Goal: Information Seeking & Learning: Learn about a topic

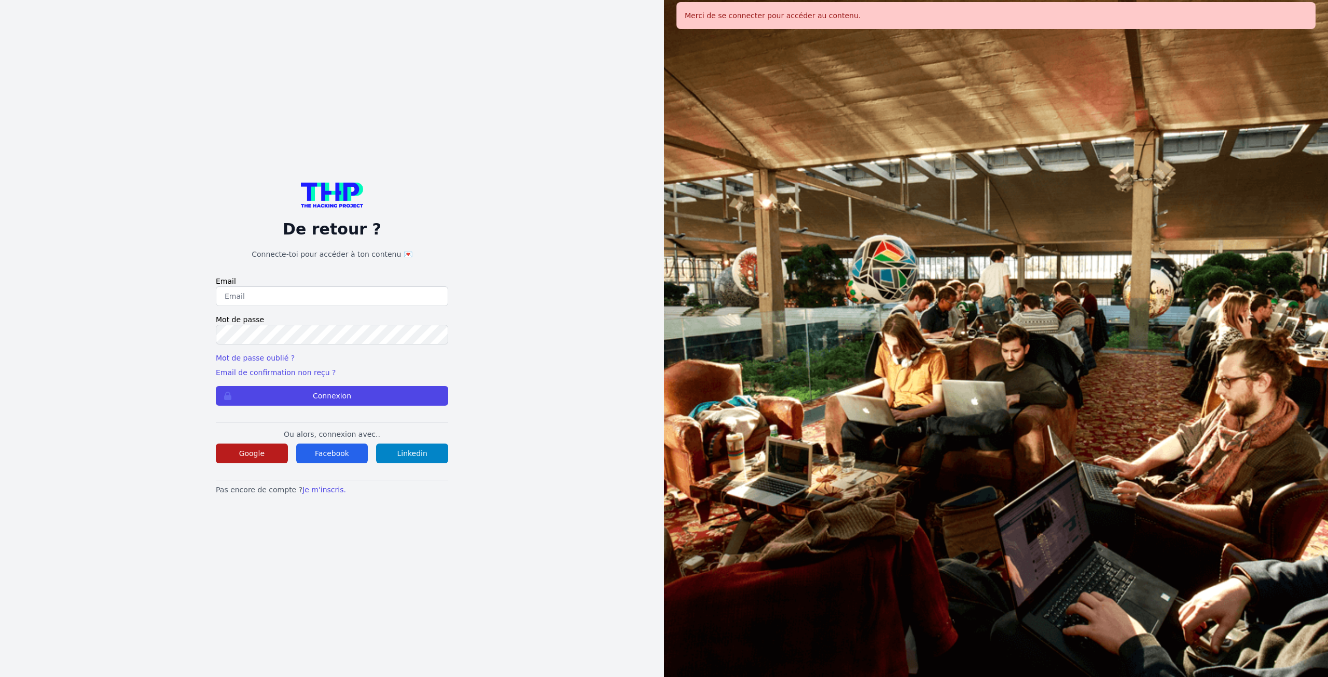
click at [267, 459] on button "Google" at bounding box center [252, 453] width 72 height 20
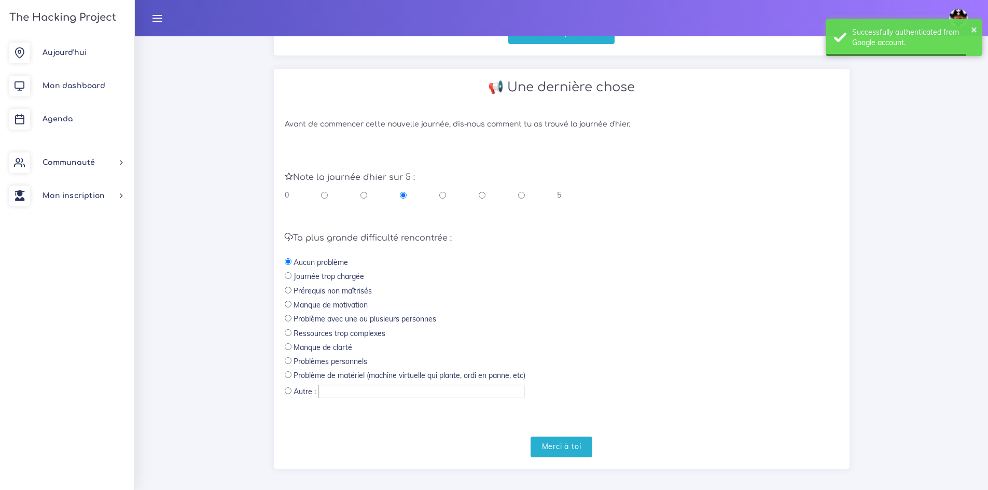
scroll to position [330, 0]
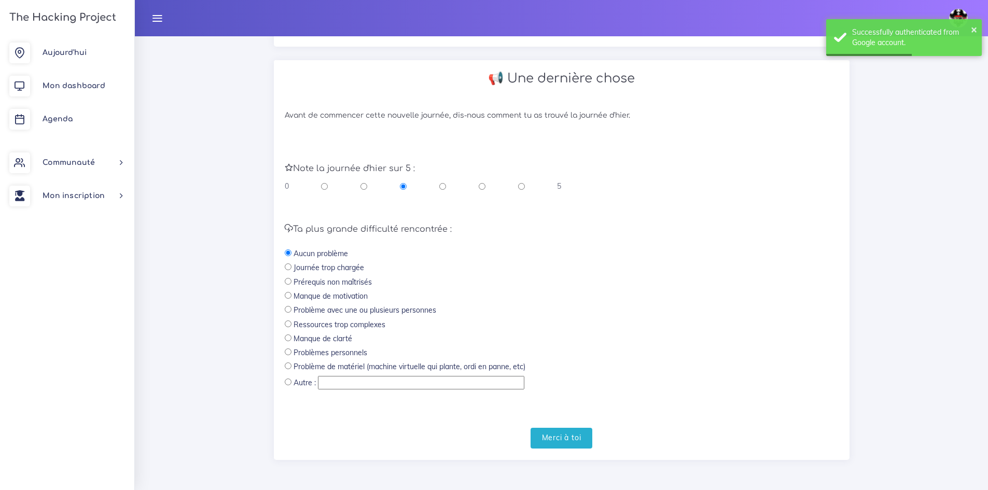
click at [520, 189] on input "radio" at bounding box center [521, 186] width 7 height 10
radio input "true"
click at [552, 435] on input "Merci à toi" at bounding box center [562, 438] width 62 height 21
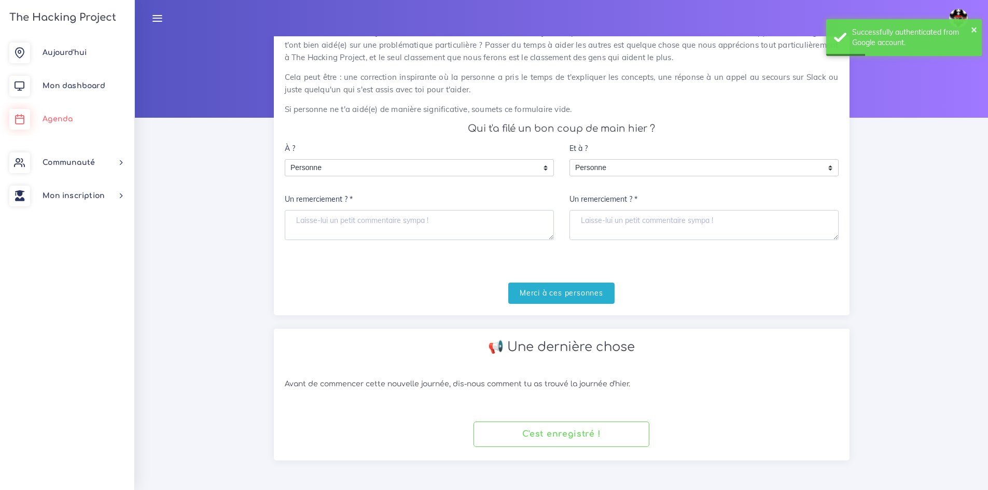
click at [68, 109] on link "Agenda" at bounding box center [67, 119] width 134 height 33
click at [79, 78] on link "Mon dashboard" at bounding box center [67, 85] width 134 height 33
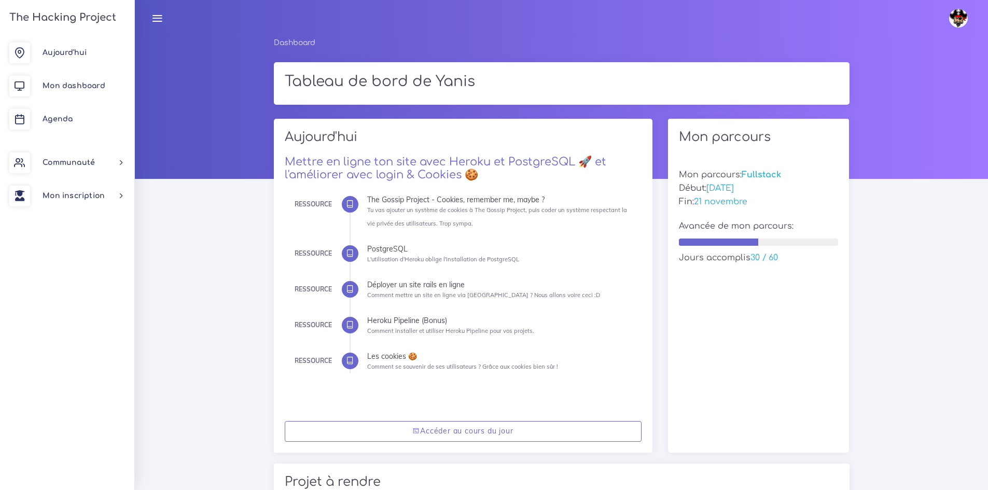
click at [79, 78] on link "Mon dashboard" at bounding box center [67, 85] width 134 height 33
click at [27, 88] on icon at bounding box center [19, 86] width 21 height 21
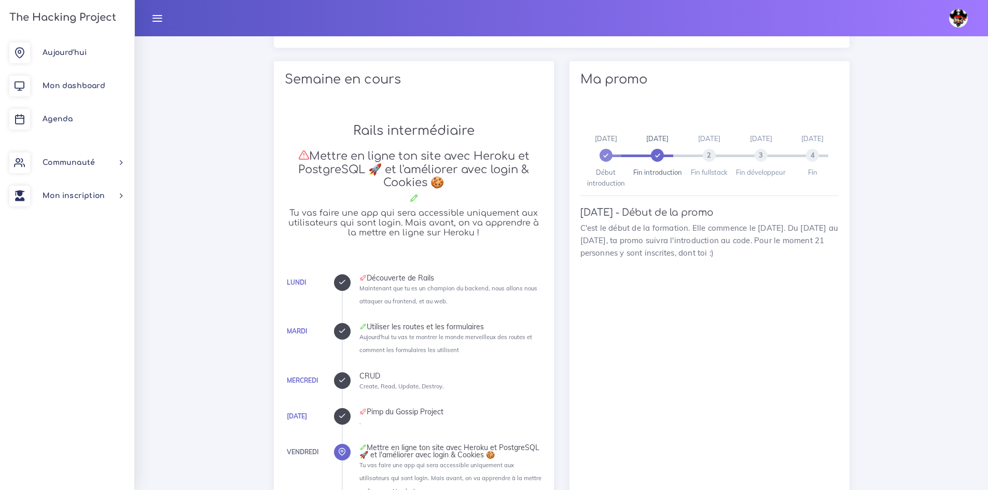
scroll to position [403, 0]
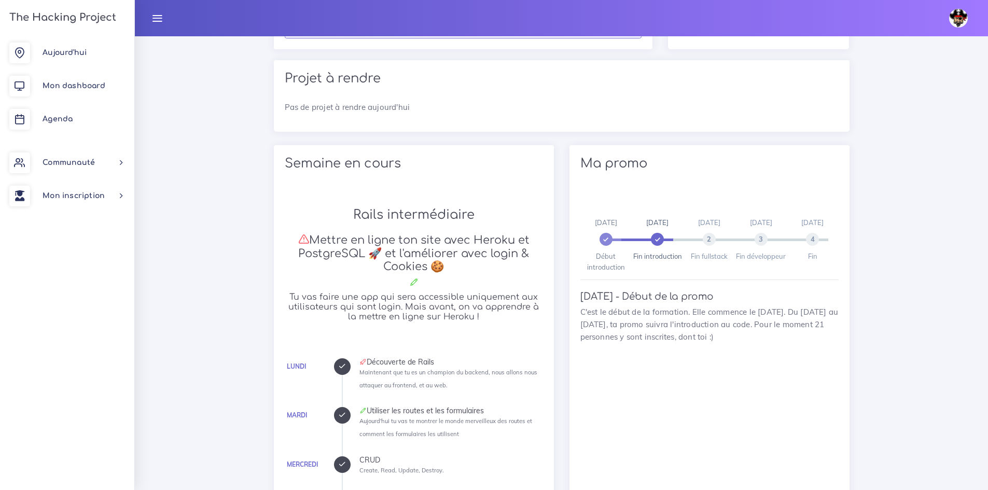
drag, startPoint x: 659, startPoint y: 281, endPoint x: 609, endPoint y: 185, distance: 107.9
click at [609, 185] on div "Ma promo" at bounding box center [709, 165] width 280 height 40
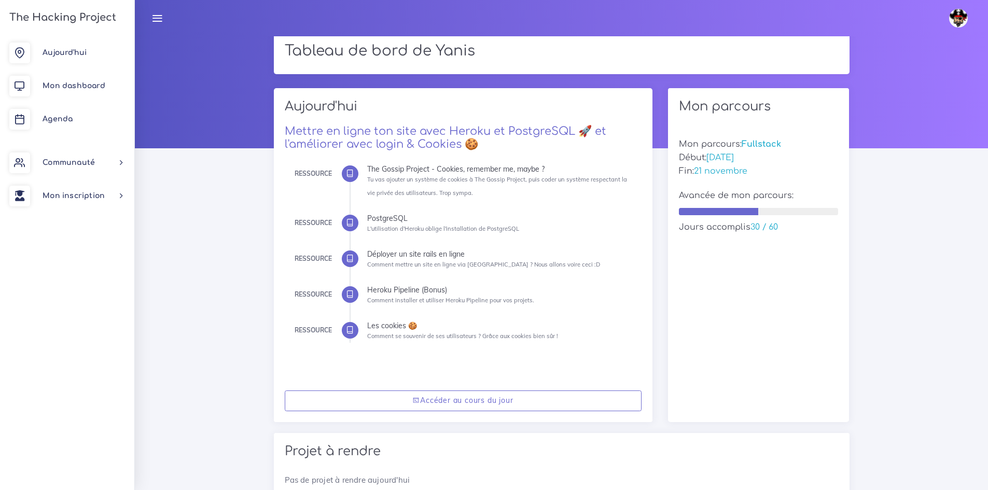
scroll to position [0, 0]
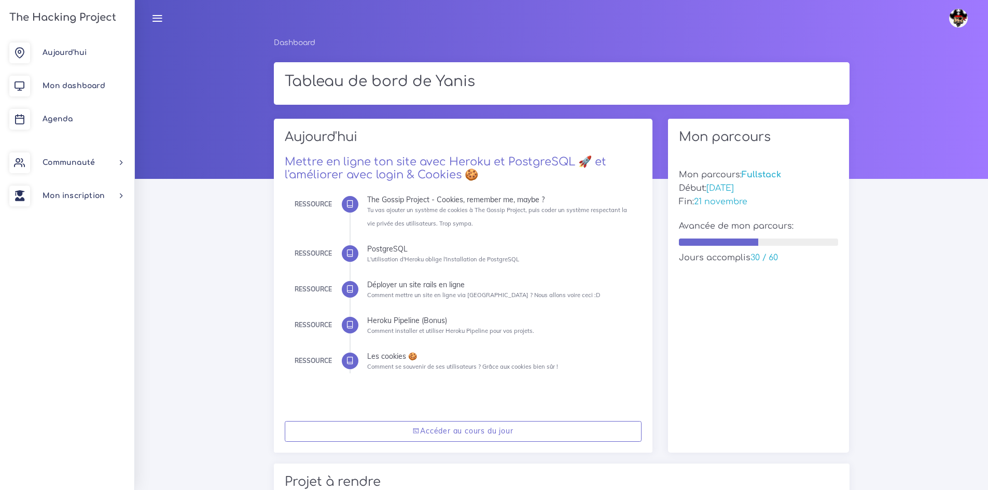
drag, startPoint x: 596, startPoint y: 202, endPoint x: 536, endPoint y: 170, distance: 68.2
click at [536, 170] on h3 "Mettre en ligne ton site avec Heroku et PostgreSQL 🚀 et l'améliorer avec login …" at bounding box center [463, 169] width 357 height 26
click at [528, 166] on link "Mettre en ligne ton site avec Heroku et PostgreSQL 🚀 et l'améliorer avec login …" at bounding box center [446, 168] width 322 height 25
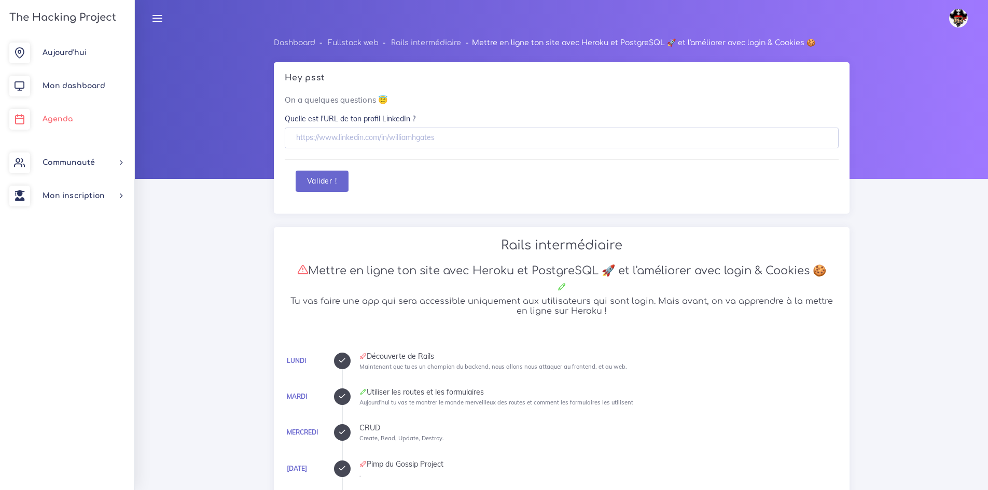
click at [24, 116] on icon at bounding box center [19, 119] width 21 height 21
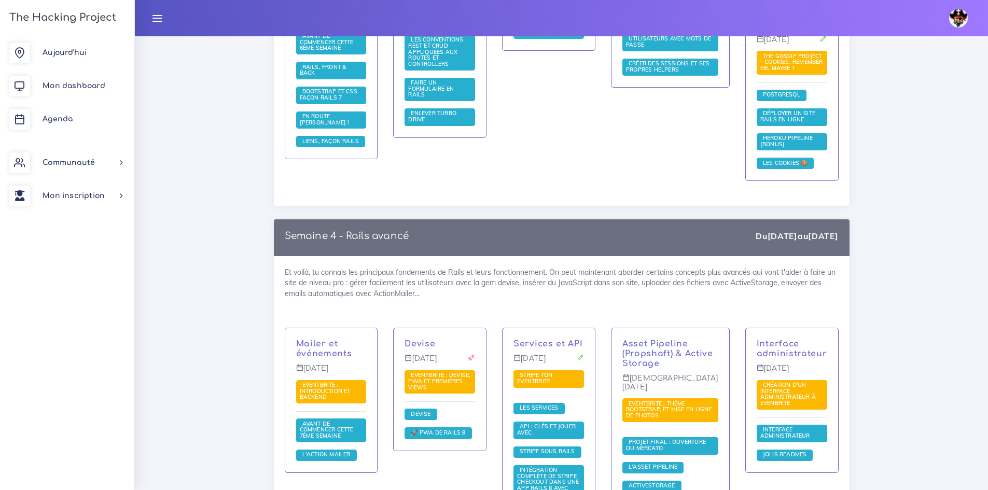
scroll to position [2282, 0]
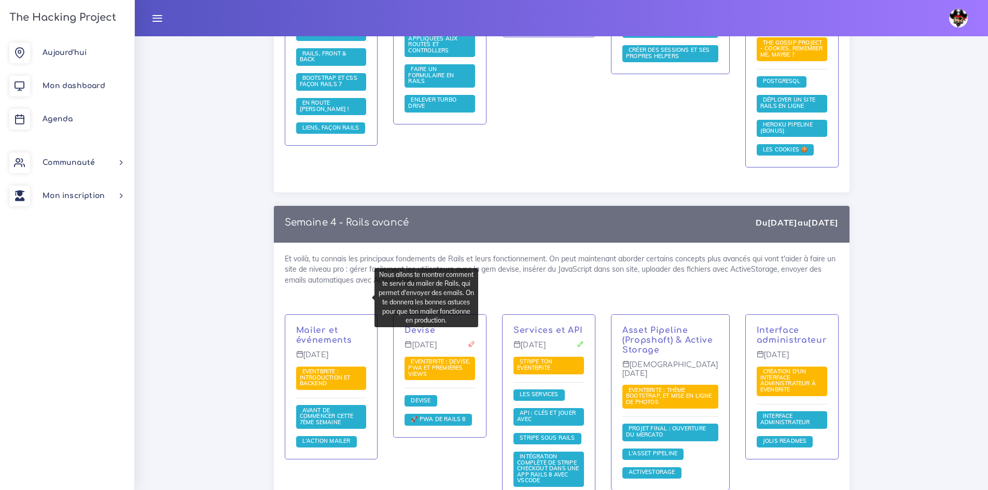
click at [328, 326] on p "Mailer et événements" at bounding box center [331, 336] width 71 height 20
click at [331, 326] on p "Mailer et événements" at bounding box center [331, 336] width 71 height 20
drag, startPoint x: 331, startPoint y: 288, endPoint x: 298, endPoint y: 266, distance: 40.0
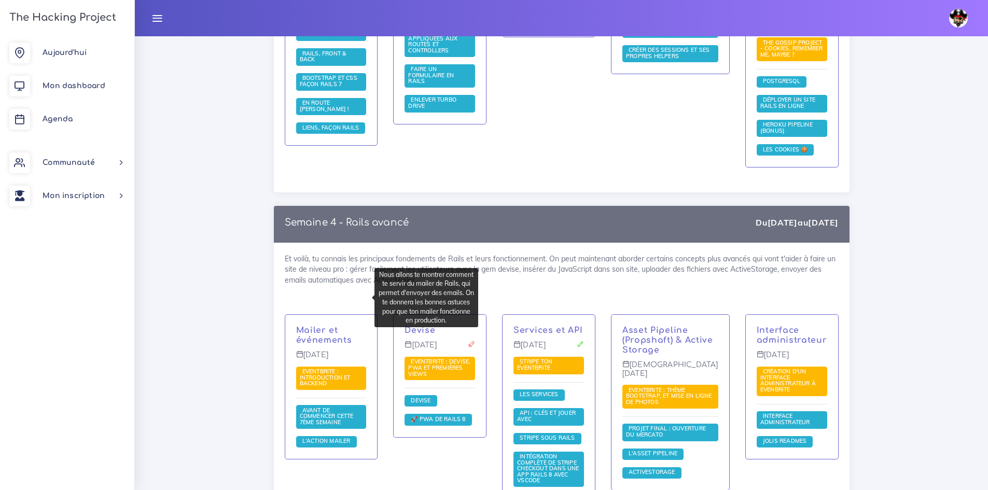
click at [298, 266] on div "Et voilà, tu connais les principaux fondements de Rails et leurs fonctionnement…" at bounding box center [562, 383] width 576 height 281
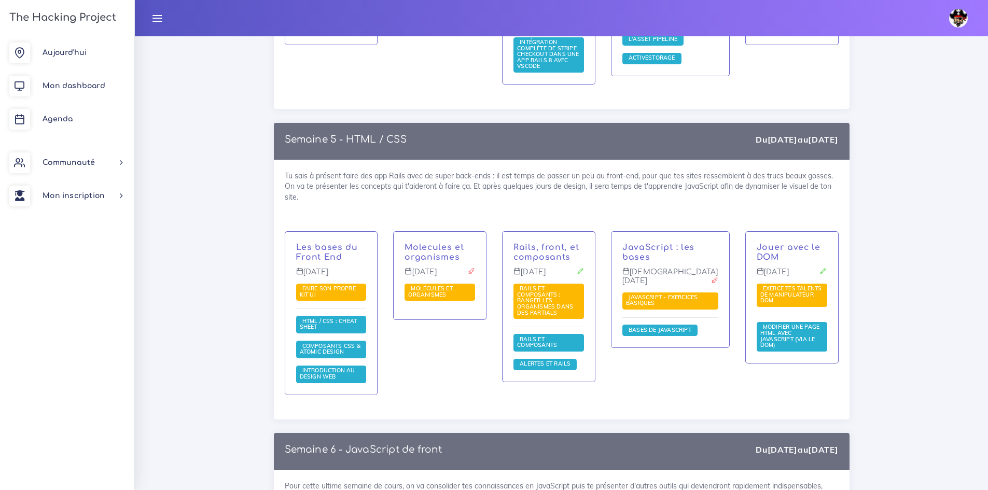
scroll to position [2697, 0]
